Goal: Task Accomplishment & Management: Manage account settings

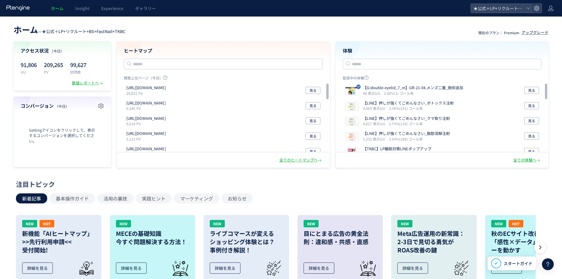
click at [548, 11] on header "ホーム Insight Experience ギャラリー ★公式＋LP+リクルート+BS+FastNail+TKBC" at bounding box center [281, 8] width 562 height 17
click at [552, 7] on icon at bounding box center [551, 8] width 6 height 6
click at [544, 23] on span "アカウント設定" at bounding box center [535, 23] width 29 height 6
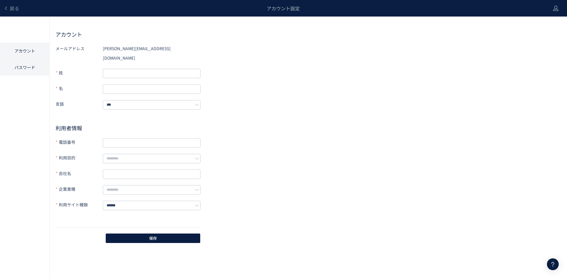
click at [27, 68] on li "パスワード" at bounding box center [24, 67] width 49 height 17
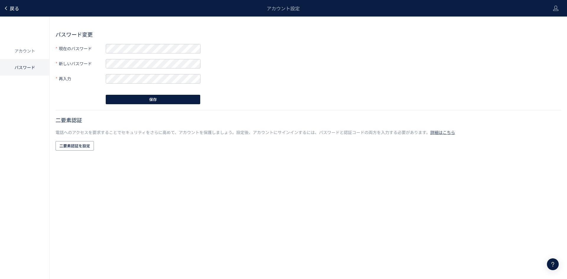
click at [12, 8] on span "戻る" at bounding box center [14, 8] width 9 height 7
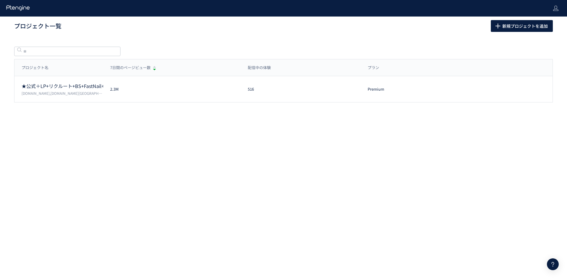
click at [15, 9] on icon at bounding box center [18, 8] width 24 height 6
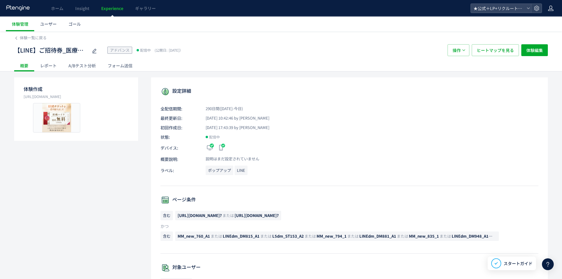
click at [550, 7] on use at bounding box center [550, 8] width 5 height 5
click at [549, 21] on span "アカウント設定" at bounding box center [535, 23] width 29 height 6
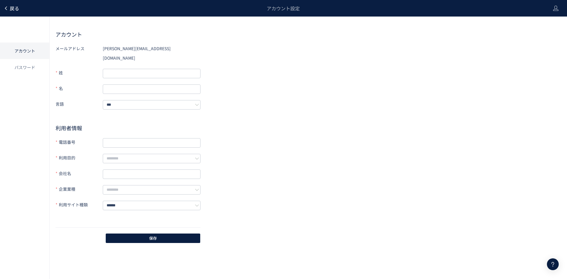
click at [17, 6] on span "戻る" at bounding box center [14, 8] width 9 height 7
